Goal: Information Seeking & Learning: Compare options

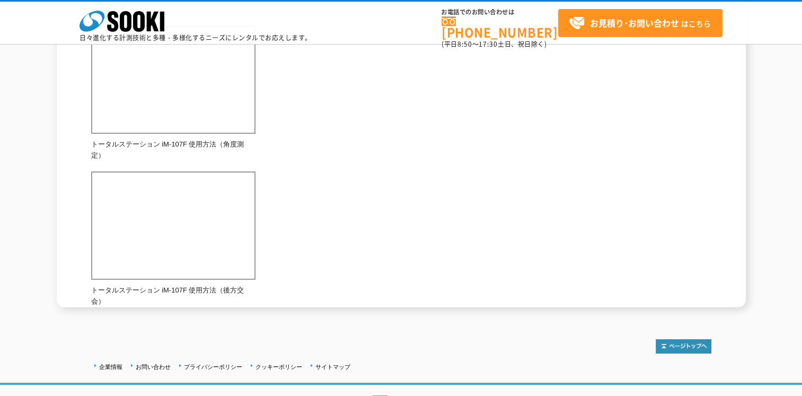
scroll to position [795, 0]
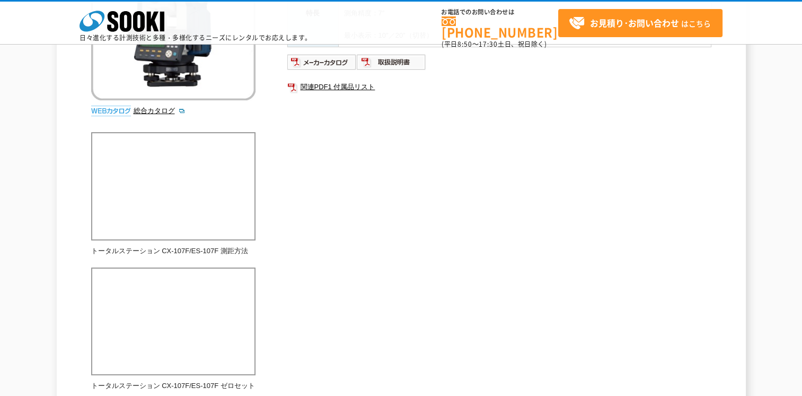
scroll to position [212, 0]
click at [333, 61] on img at bounding box center [321, 62] width 69 height 17
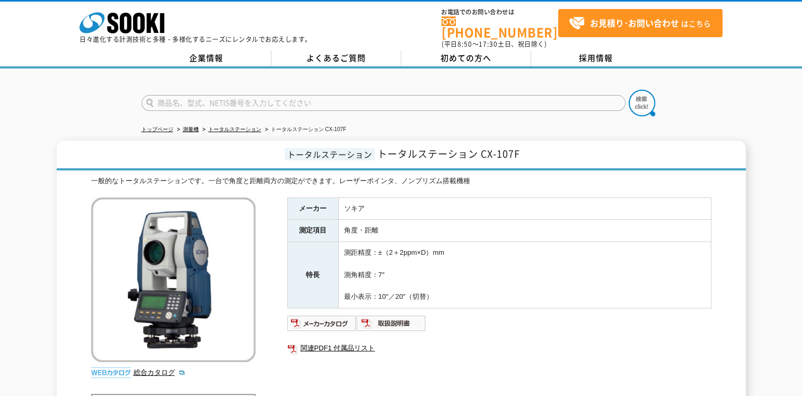
drag, startPoint x: 344, startPoint y: 265, endPoint x: 388, endPoint y: 264, distance: 44.6
click at [388, 264] on td "測距精度：±（2＋2ppm×D）mm 測角精度：7″ 最小表示：10″／20″（切替）" at bounding box center [524, 275] width 373 height 66
copy td "測角精度：7″"
drag, startPoint x: 343, startPoint y: 291, endPoint x: 437, endPoint y: 292, distance: 94.4
click at [437, 292] on td "測距精度：±（2＋2ppm×D）mm 測角精度：7″ 最小表示：10″／20″（切替）" at bounding box center [524, 275] width 373 height 66
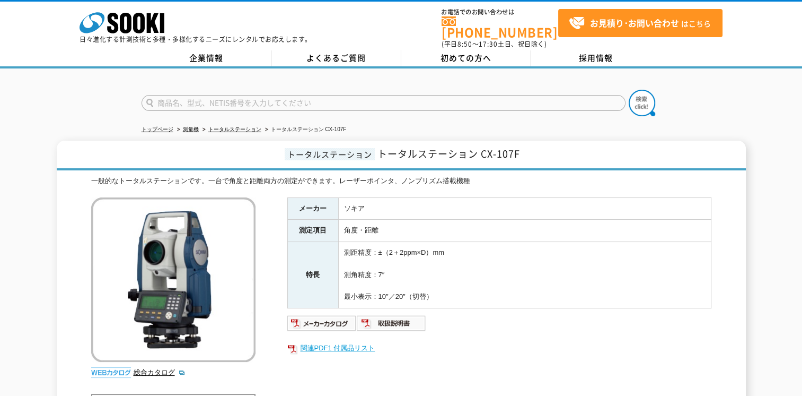
copy td "最小表示：10″／20″（切替）"
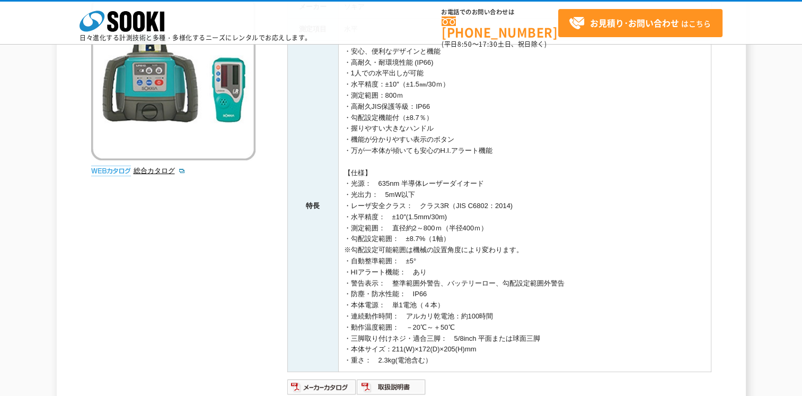
scroll to position [159, 0]
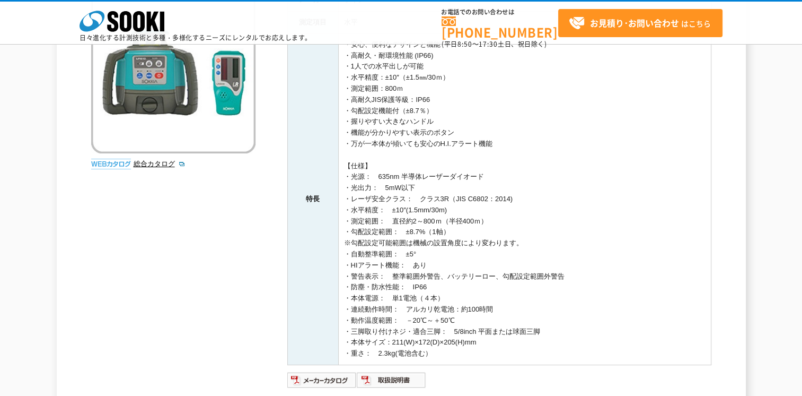
click at [350, 223] on td "・安心、便利なデザインと機能 ・高耐久・耐環境性能 (IP66) ・1人での水平出しが可能 ・水平精度：±10″（±1.5㎜/30ｍ） ・測定範囲：800ｍ …" at bounding box center [524, 198] width 373 height 331
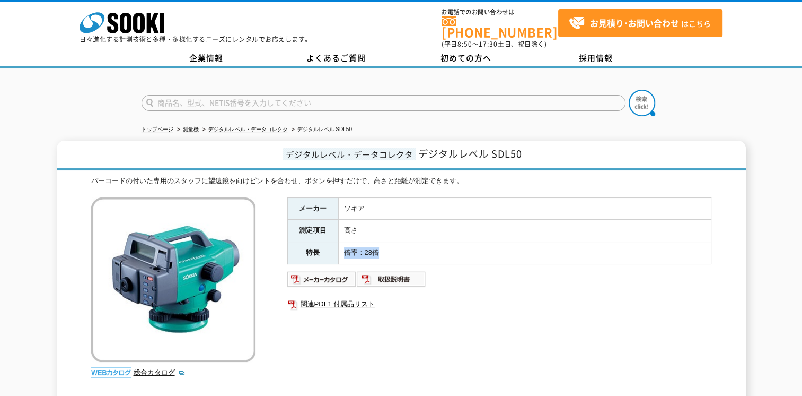
drag, startPoint x: 381, startPoint y: 246, endPoint x: 344, endPoint y: 245, distance: 37.1
click at [344, 245] on td "倍率：28倍" at bounding box center [524, 253] width 373 height 22
copy td "倍率：28倍"
